Goal: Transaction & Acquisition: Book appointment/travel/reservation

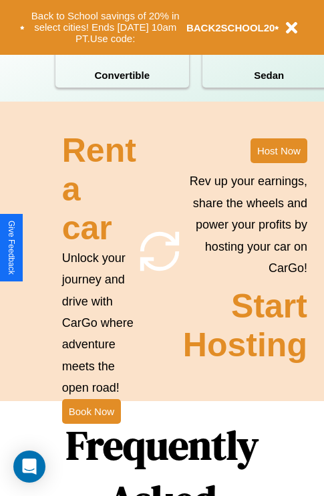
scroll to position [1302, 0]
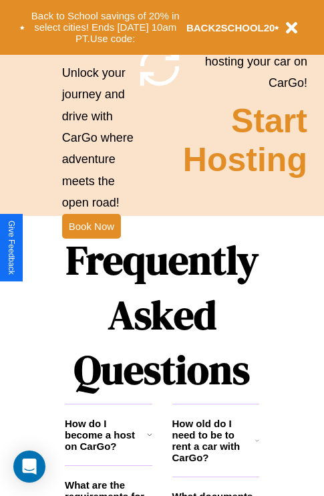
click at [91, 248] on h1 "Frequently Asked Questions" at bounding box center [162, 315] width 195 height 178
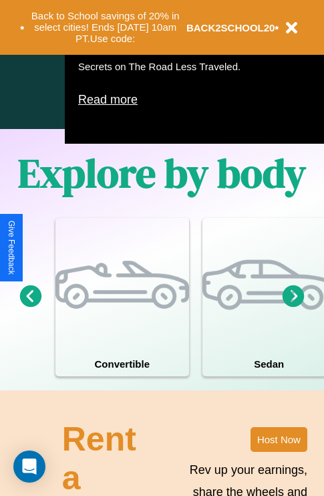
scroll to position [859, 0]
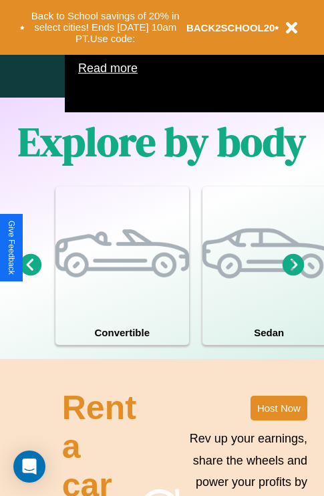
type input "******"
click at [294, 275] on icon at bounding box center [294, 264] width 22 height 22
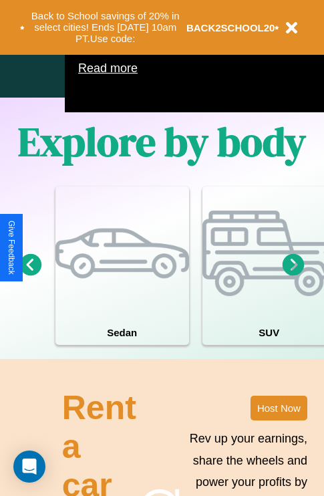
scroll to position [0, 49]
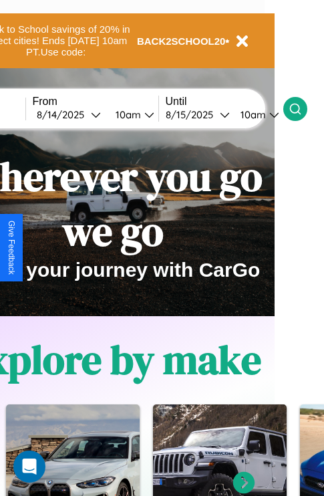
click at [302, 108] on icon at bounding box center [295, 108] width 13 height 13
